Goal: Information Seeking & Learning: Learn about a topic

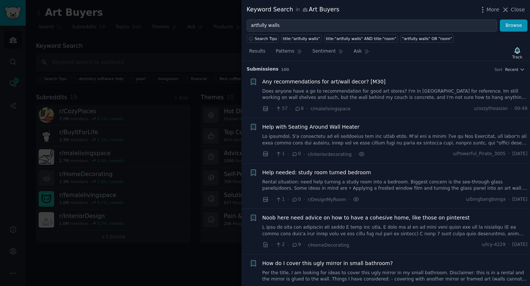
scroll to position [239, 0]
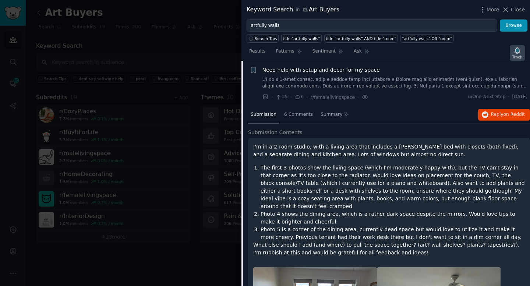
click at [515, 53] on icon "button" at bounding box center [517, 51] width 8 height 8
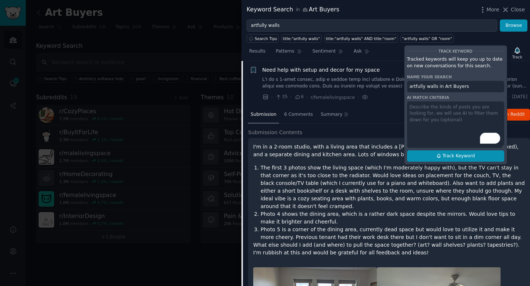
click at [459, 158] on span "Track Keyword" at bounding box center [458, 156] width 32 height 7
type input "artfully walls in Art Buyers"
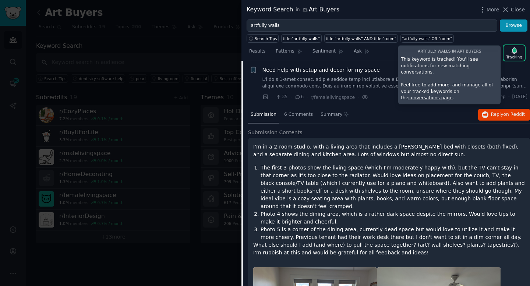
click at [456, 39] on div "Search Tips title:"artfully walls" title:"artfully walls" AND title:"room" "art…" at bounding box center [385, 37] width 288 height 11
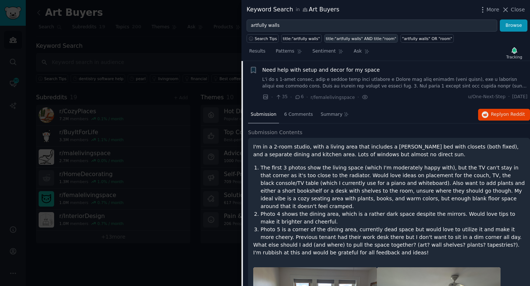
click at [336, 39] on div "title:"artfully walls" AND title:"room"" at bounding box center [360, 38] width 70 height 5
click at [308, 39] on div "title:"artfully walls"" at bounding box center [301, 38] width 37 height 5
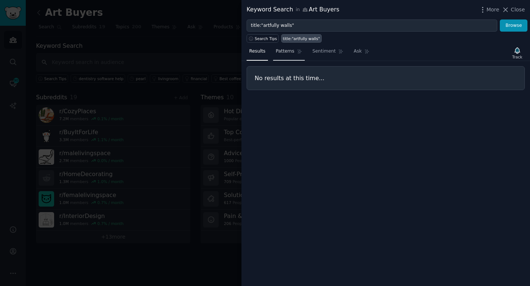
click at [287, 53] on span "Patterns" at bounding box center [284, 51] width 18 height 7
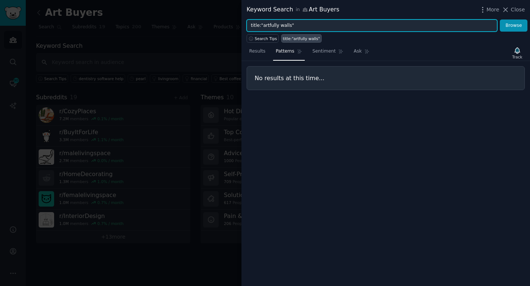
drag, startPoint x: 354, startPoint y: 29, endPoint x: 231, endPoint y: 29, distance: 123.6
click at [231, 29] on div "Keyword Search in Art Buyers More Close title:"artfully walls" Browse Search Ti…" at bounding box center [265, 143] width 530 height 286
drag, startPoint x: 261, startPoint y: 26, endPoint x: 236, endPoint y: 26, distance: 24.6
click at [236, 26] on div "Keyword Search in Art Buyers More Close title:"artfully walls" Browse Search Ti…" at bounding box center [265, 143] width 530 height 286
type input ""artfully walls""
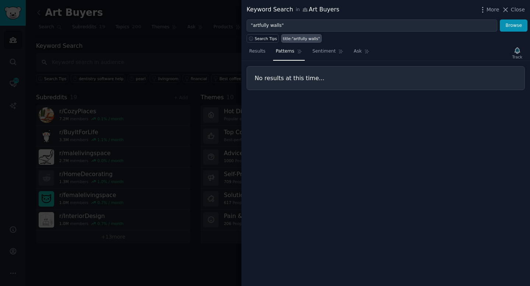
click at [470, 50] on div "Results Patterns Sentiment Ask Track" at bounding box center [385, 53] width 288 height 16
click at [504, 25] on button "Browse" at bounding box center [513, 25] width 28 height 13
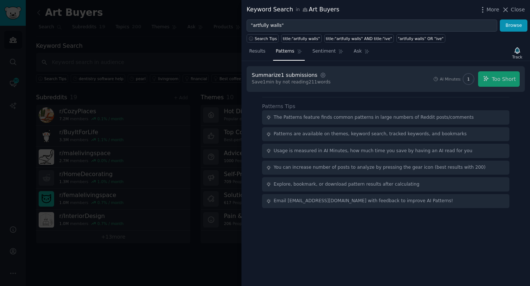
click at [491, 76] on div "AI Minutes: 1 Too Short" at bounding box center [475, 78] width 87 height 15
click at [494, 78] on div "AI Minutes: 1 Too Short" at bounding box center [475, 78] width 87 height 15
click at [323, 54] on span "Sentiment" at bounding box center [323, 51] width 23 height 7
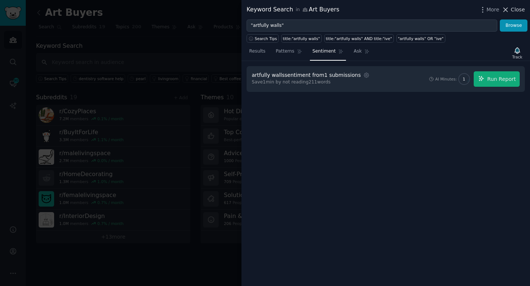
click at [511, 10] on span "Close" at bounding box center [517, 10] width 14 height 8
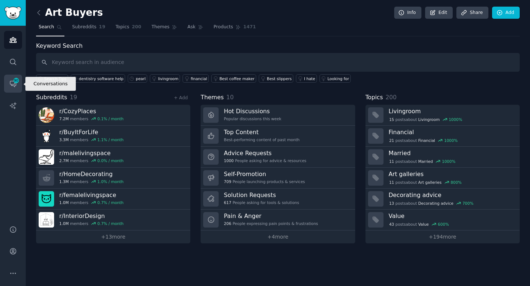
click at [13, 86] on icon "Sidebar" at bounding box center [13, 84] width 8 height 8
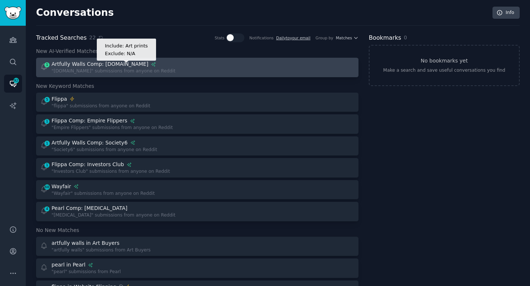
click at [151, 66] on icon at bounding box center [153, 64] width 5 height 5
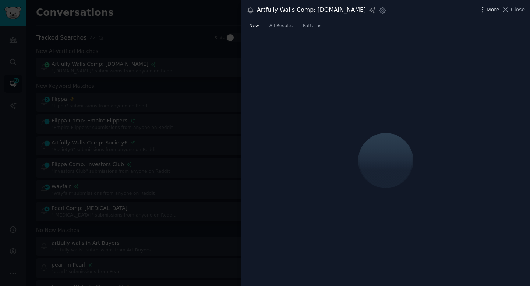
click at [482, 12] on icon "button" at bounding box center [482, 9] width 1 height 5
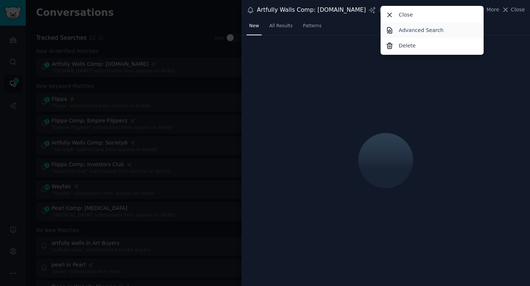
click at [439, 31] on p "Advanced Search" at bounding box center [420, 30] width 45 height 8
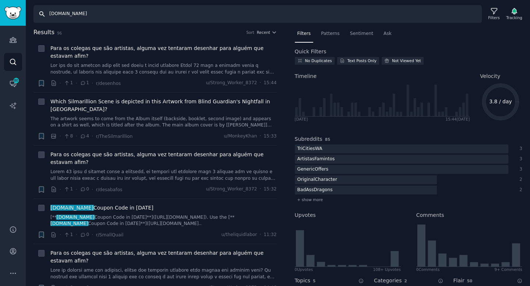
click at [126, 11] on input "[DOMAIN_NAME]" at bounding box center [257, 14] width 448 height 18
type input "Artfully walls"
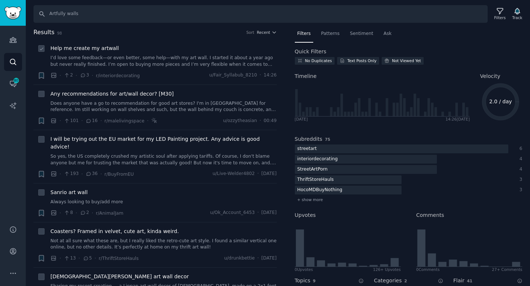
click at [83, 77] on icon at bounding box center [83, 75] width 7 height 5
click at [100, 68] on div "Help me create my artwall I’d love some feedback—or even better, some help—with…" at bounding box center [163, 61] width 226 height 35
click at [110, 51] on span "Help me create my artwall" at bounding box center [84, 48] width 68 height 8
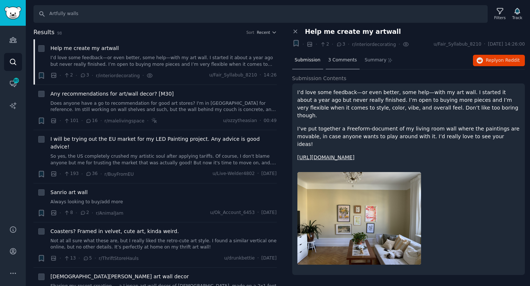
click at [346, 60] on span "3 Comments" at bounding box center [342, 60] width 29 height 7
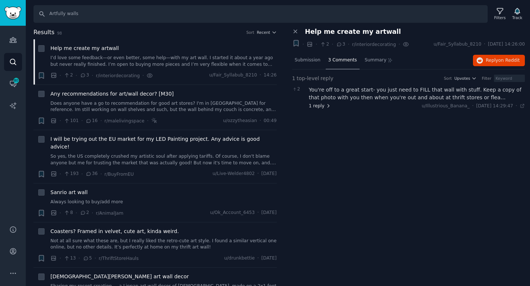
click at [321, 107] on span "1 reply" at bounding box center [320, 106] width 22 height 7
click at [160, 93] on span "Any recommendations for art/wall decor? [M30]" at bounding box center [111, 94] width 123 height 8
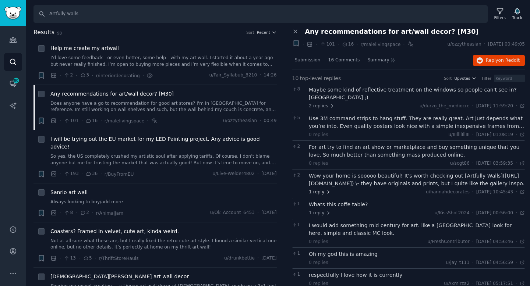
click at [316, 193] on span "1 reply" at bounding box center [320, 192] width 22 height 7
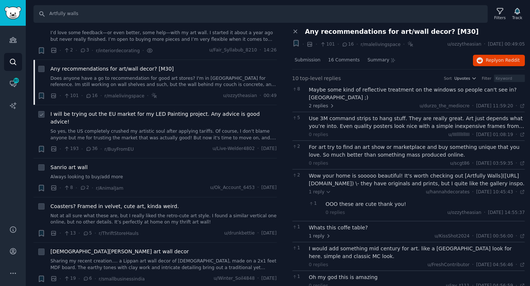
scroll to position [28, 0]
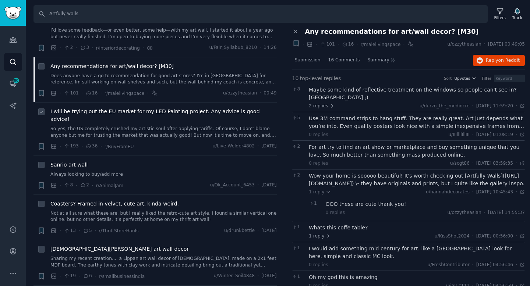
click at [156, 112] on span "I will be trying out the EU market for my LED Painting project. Any advice is g…" at bounding box center [163, 115] width 226 height 15
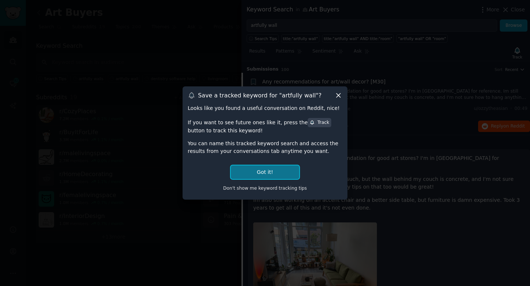
click at [280, 171] on button "Got it!" at bounding box center [265, 172] width 68 height 14
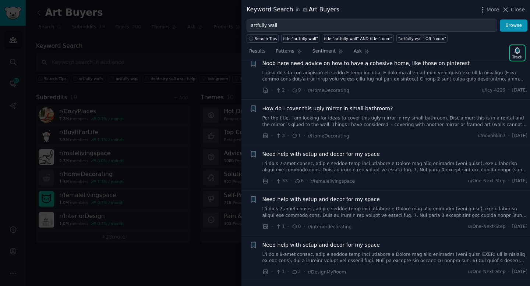
scroll to position [371, 0]
click at [507, 8] on icon at bounding box center [505, 10] width 8 height 8
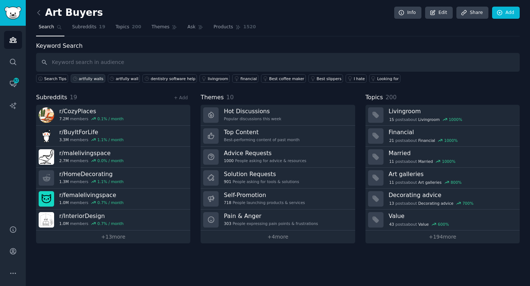
click at [93, 79] on div "artfully walls" at bounding box center [91, 78] width 25 height 5
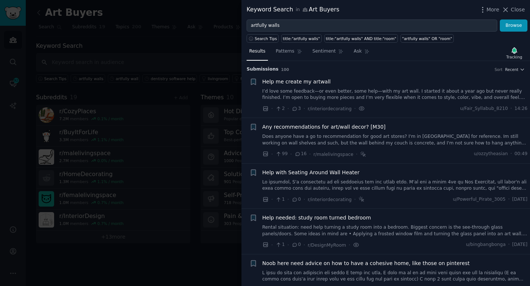
click at [318, 83] on span "Help me create my artwall" at bounding box center [296, 82] width 68 height 8
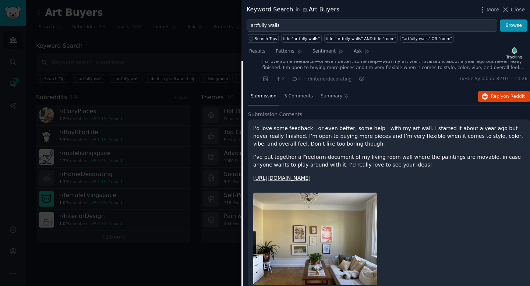
scroll to position [32, 0]
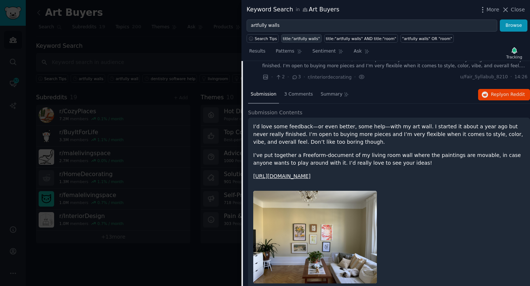
click at [300, 38] on div "title:"artfully walls"" at bounding box center [301, 38] width 37 height 5
type input "title:"artfully walls""
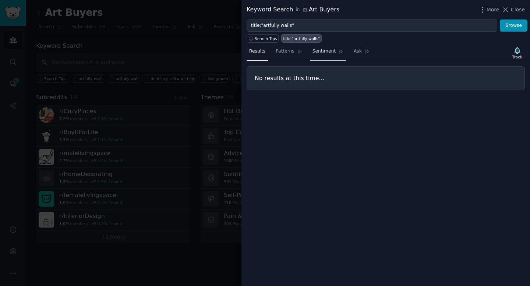
click at [324, 53] on span "Sentiment" at bounding box center [323, 51] width 23 height 7
click at [518, 11] on span "Close" at bounding box center [517, 10] width 14 height 8
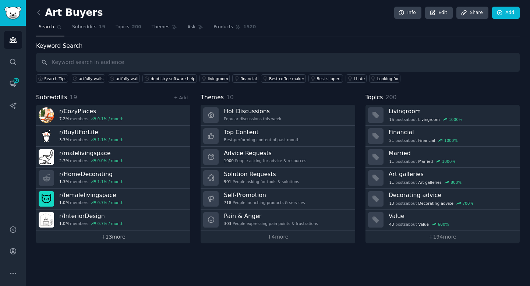
click at [118, 239] on link "+ 13 more" at bounding box center [113, 237] width 154 height 13
